Goal: Task Accomplishment & Management: Manage account settings

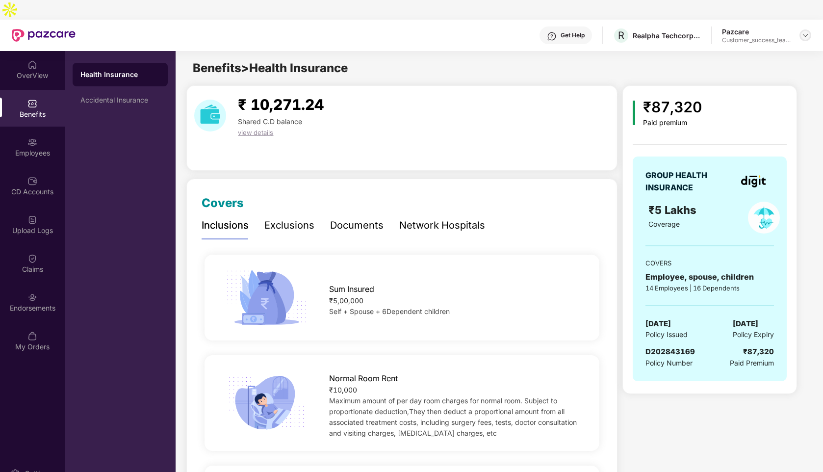
click at [806, 31] on img at bounding box center [805, 35] width 8 height 8
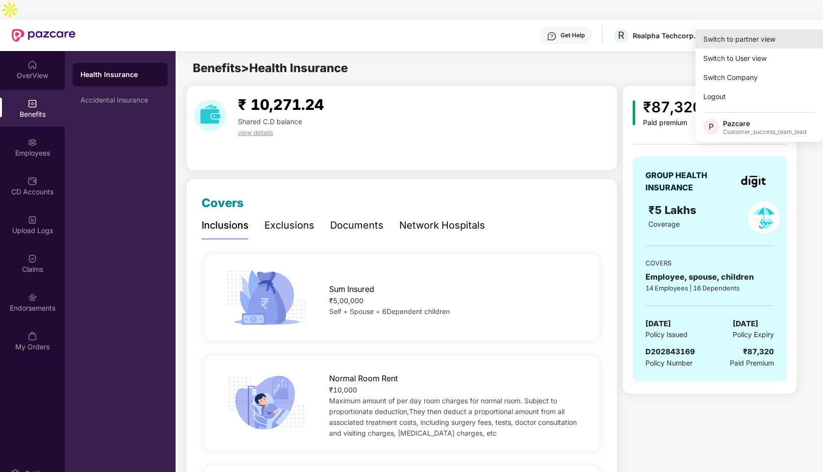
click at [717, 37] on div "Switch to partner view" at bounding box center [758, 38] width 127 height 19
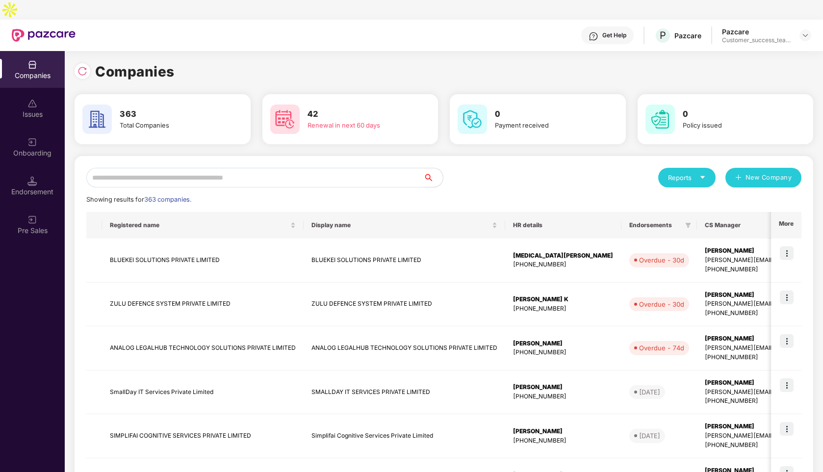
click at [178, 168] on input "text" at bounding box center [254, 178] width 337 height 20
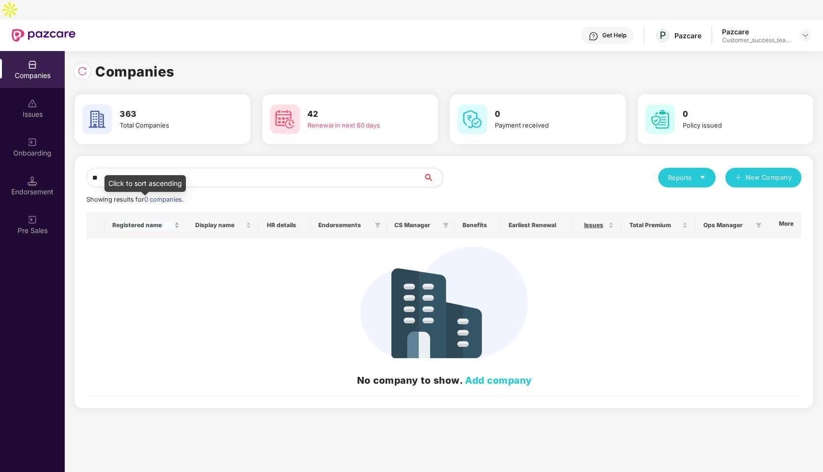
type input "*"
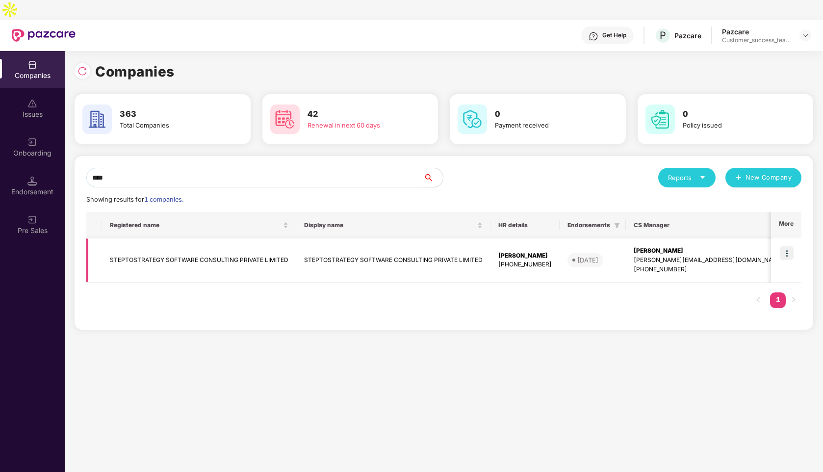
click at [790, 246] on img at bounding box center [787, 253] width 14 height 14
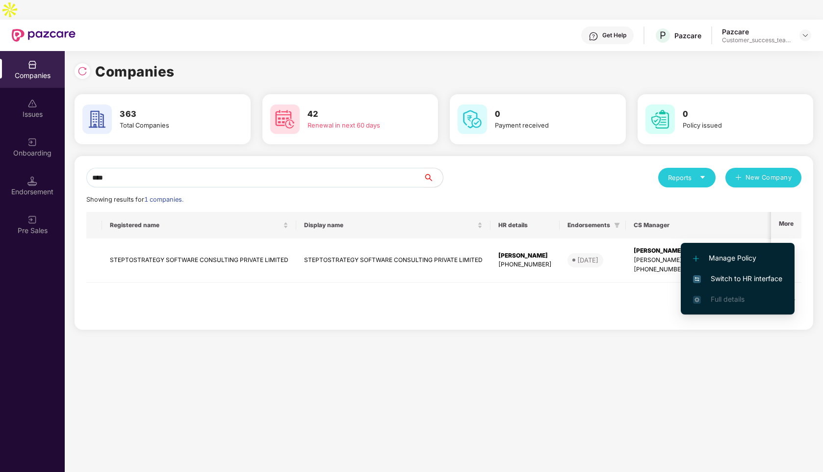
click at [118, 168] on input "****" at bounding box center [254, 178] width 337 height 20
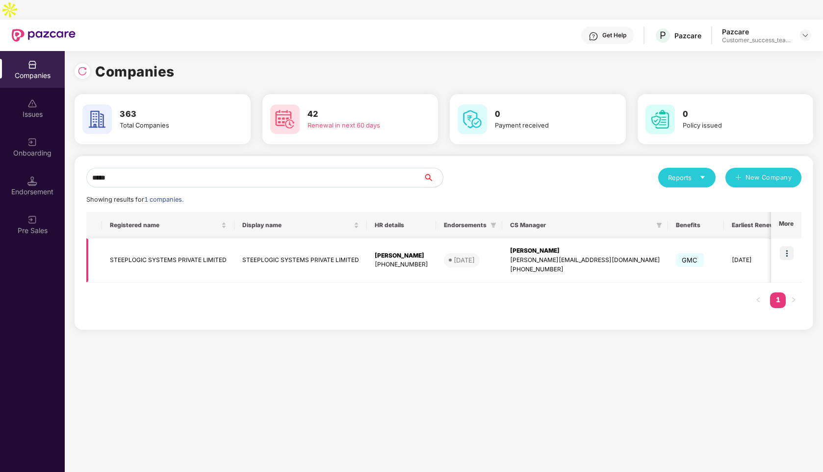
type input "*****"
click at [782, 246] on img at bounding box center [787, 253] width 14 height 14
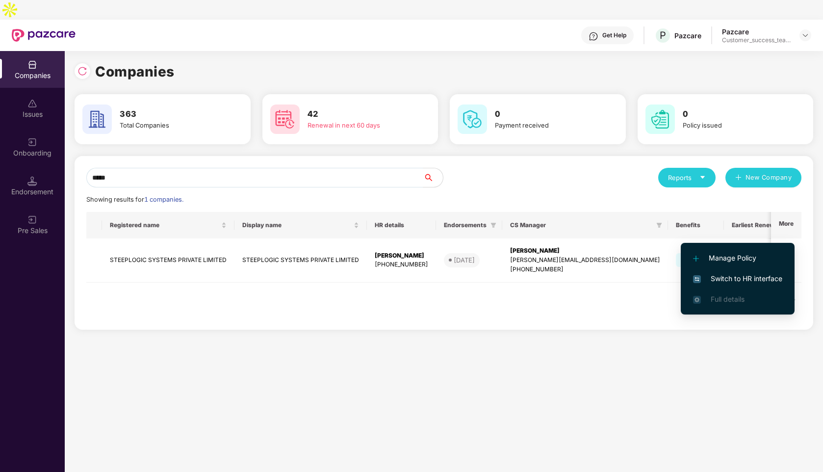
click at [752, 280] on span "Switch to HR interface" at bounding box center [737, 278] width 89 height 11
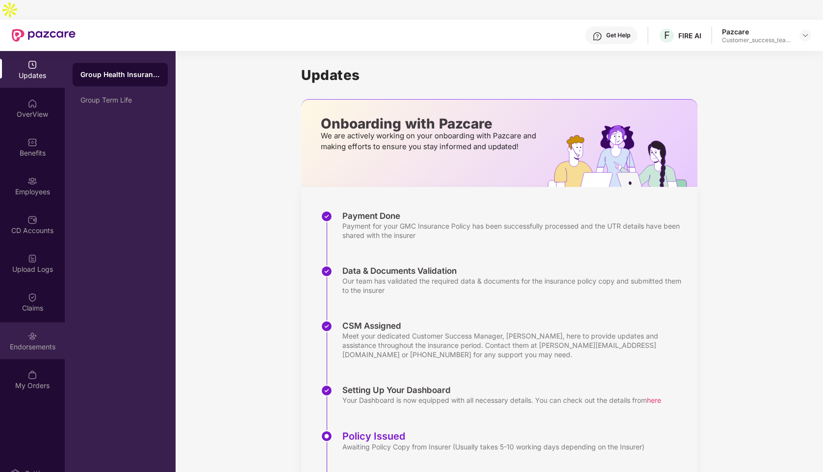
click at [20, 322] on div "Endorsements" at bounding box center [32, 340] width 65 height 37
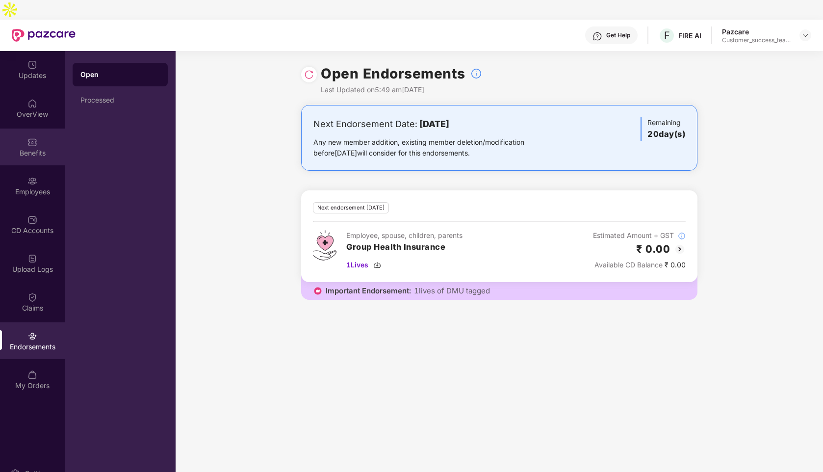
click at [33, 137] on img at bounding box center [32, 142] width 10 height 10
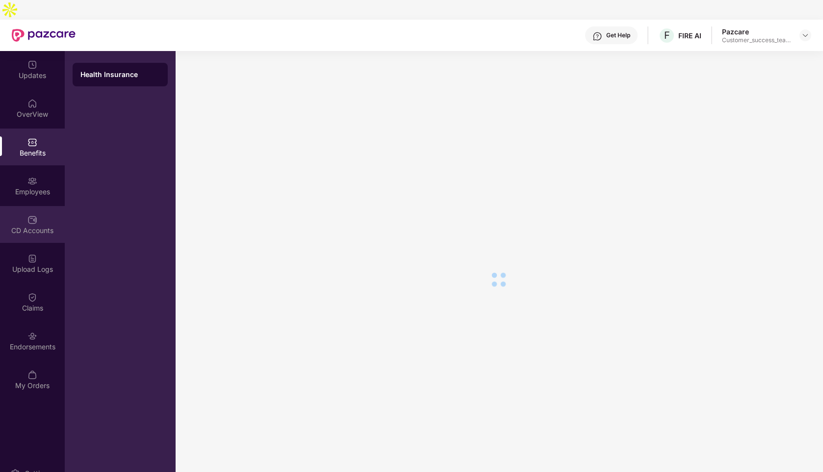
click at [35, 216] on div "CD Accounts" at bounding box center [32, 224] width 65 height 37
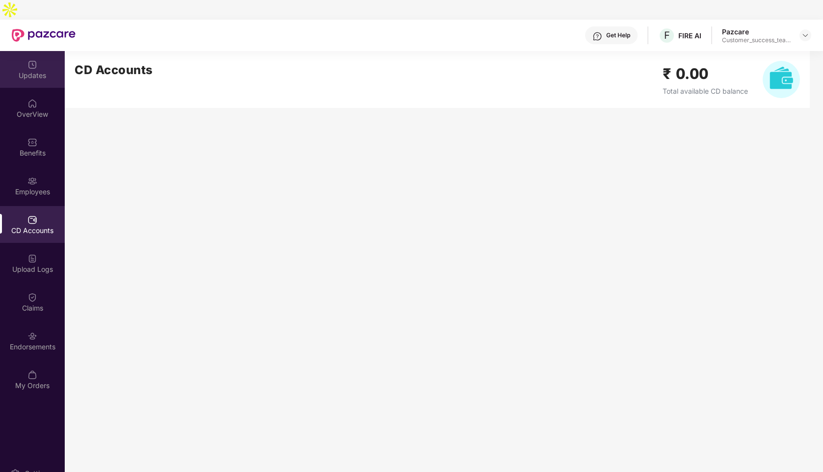
click at [41, 63] on div "Updates" at bounding box center [32, 69] width 65 height 37
